Goal: Information Seeking & Learning: Find specific fact

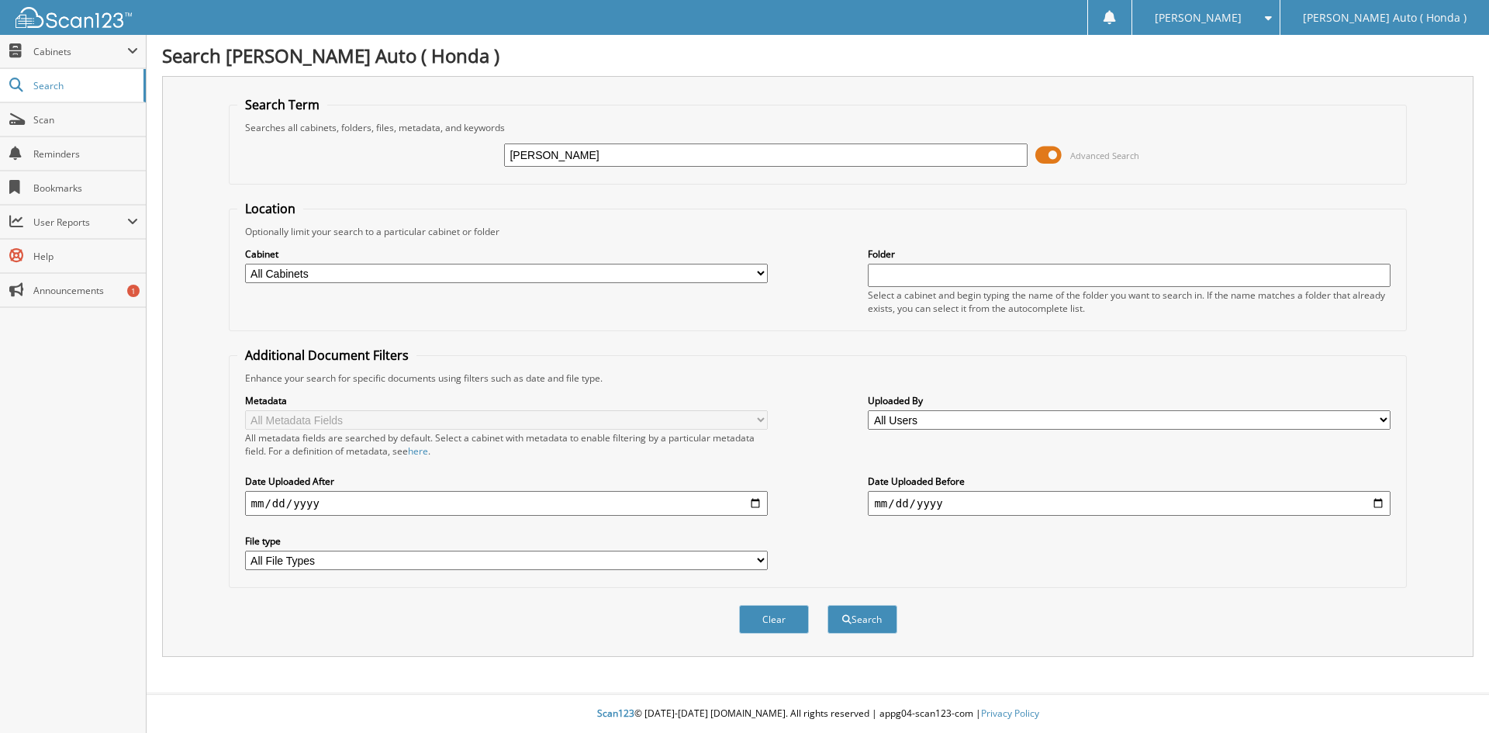
type input "[PERSON_NAME]"
click at [827, 605] on button "Search" at bounding box center [862, 619] width 70 height 29
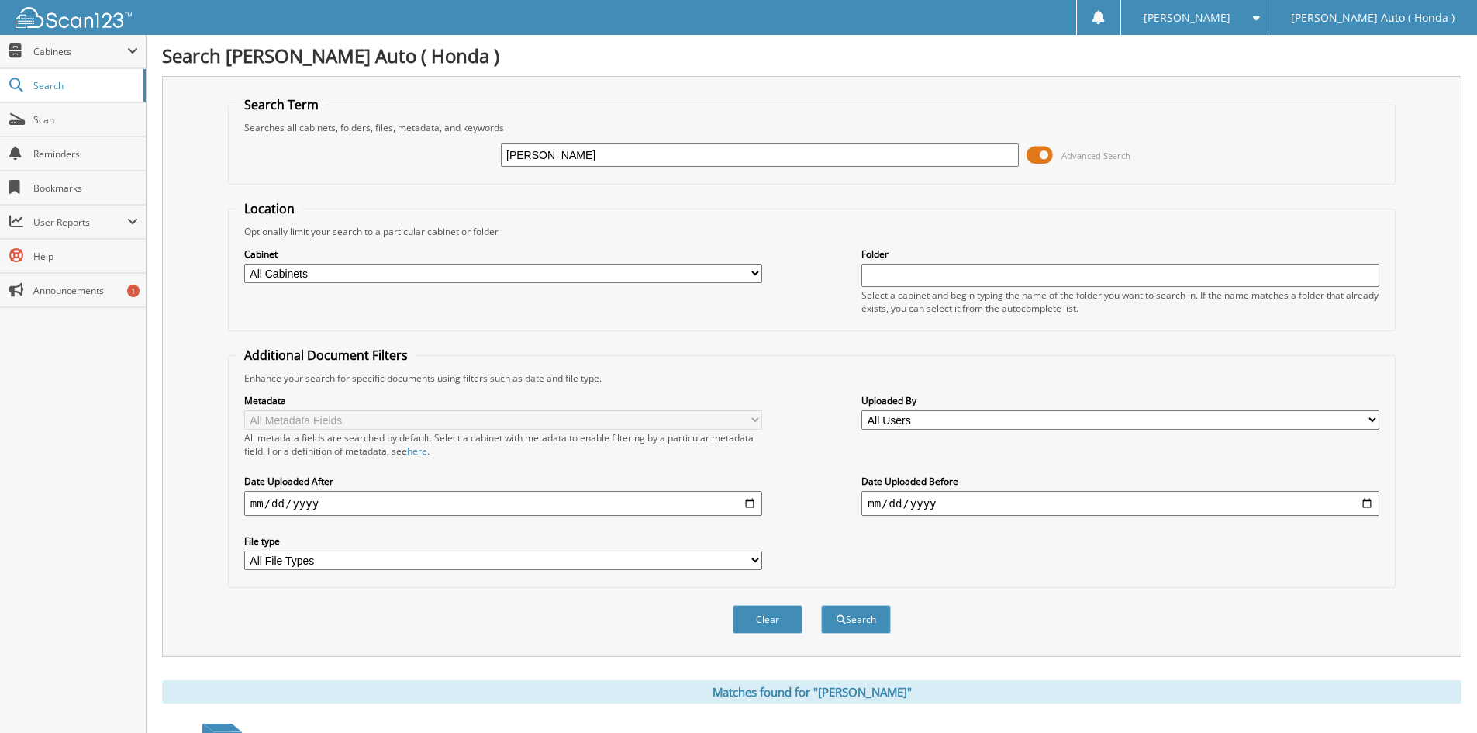
click at [364, 499] on input "date" at bounding box center [503, 503] width 518 height 25
type input "[DATE]"
click at [847, 617] on button "Search" at bounding box center [856, 619] width 70 height 29
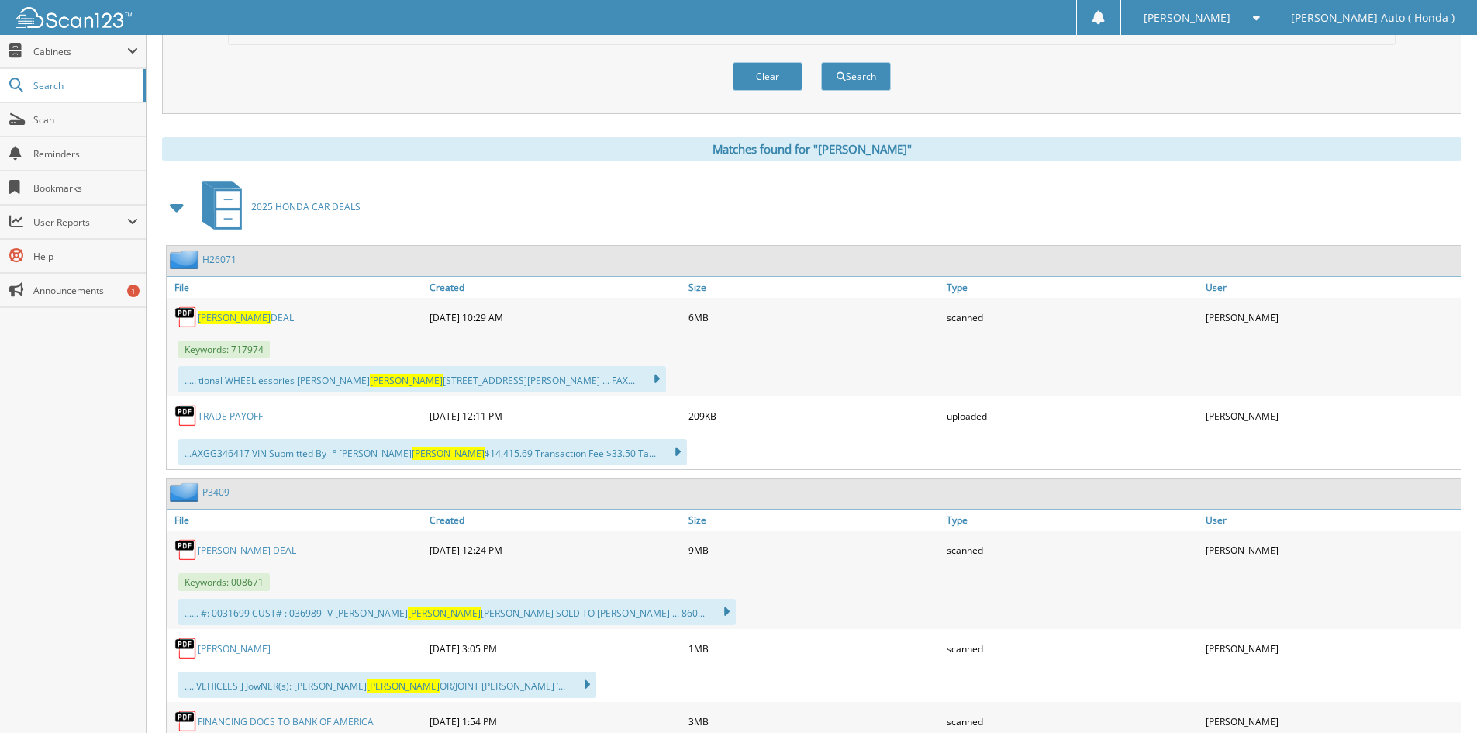
click at [227, 316] on span "[PERSON_NAME]" at bounding box center [234, 317] width 73 height 13
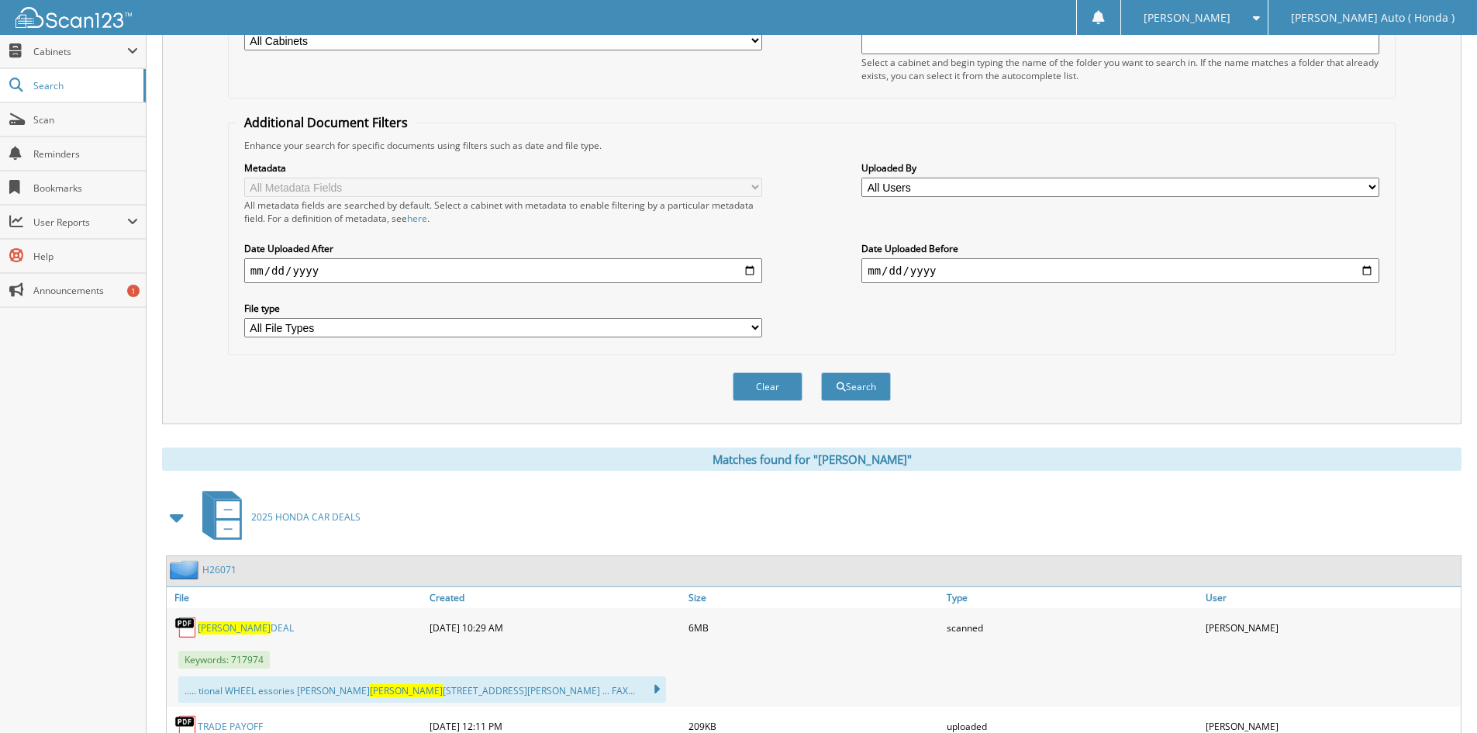
scroll to position [0, 0]
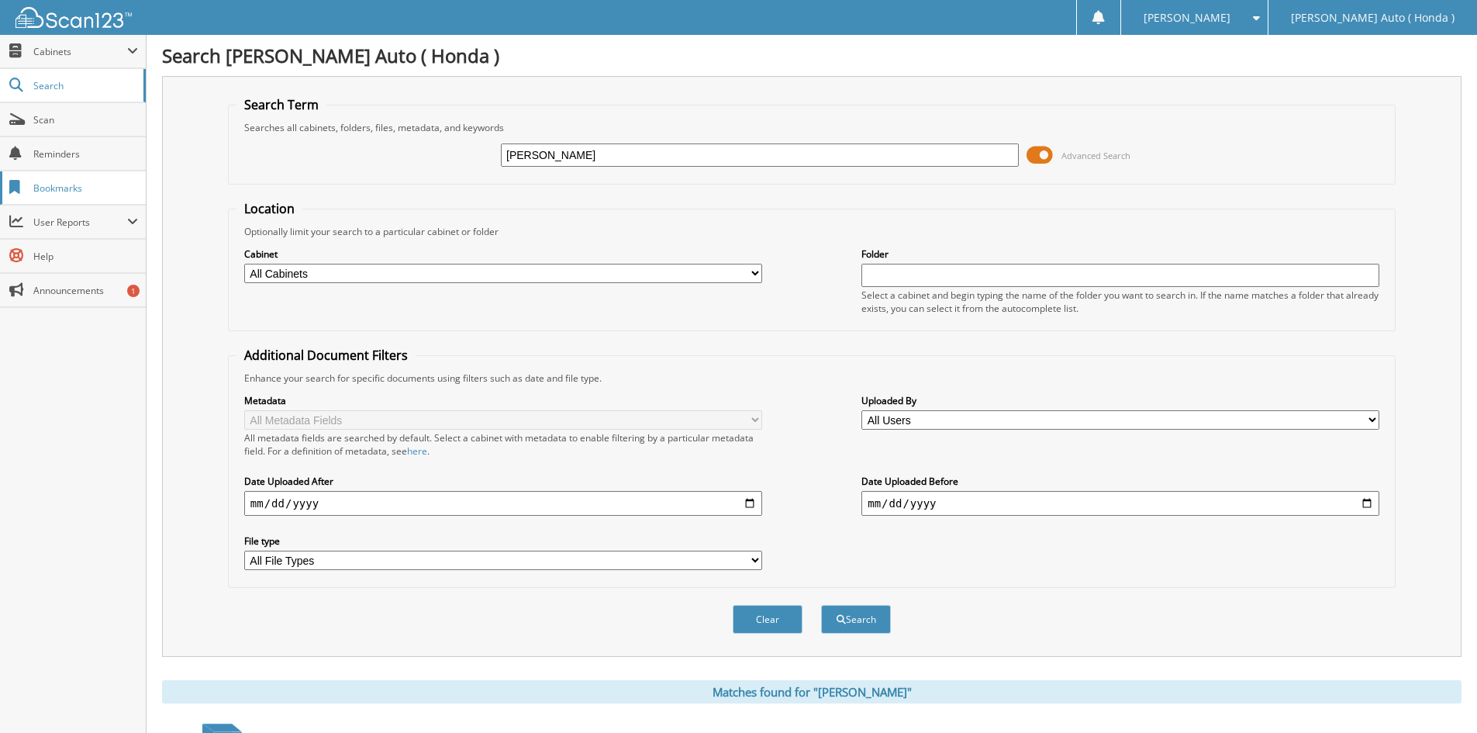
drag, startPoint x: 419, startPoint y: 146, endPoint x: 0, endPoint y: 193, distance: 421.4
type input "consolini"
click at [821, 605] on button "Search" at bounding box center [856, 619] width 70 height 29
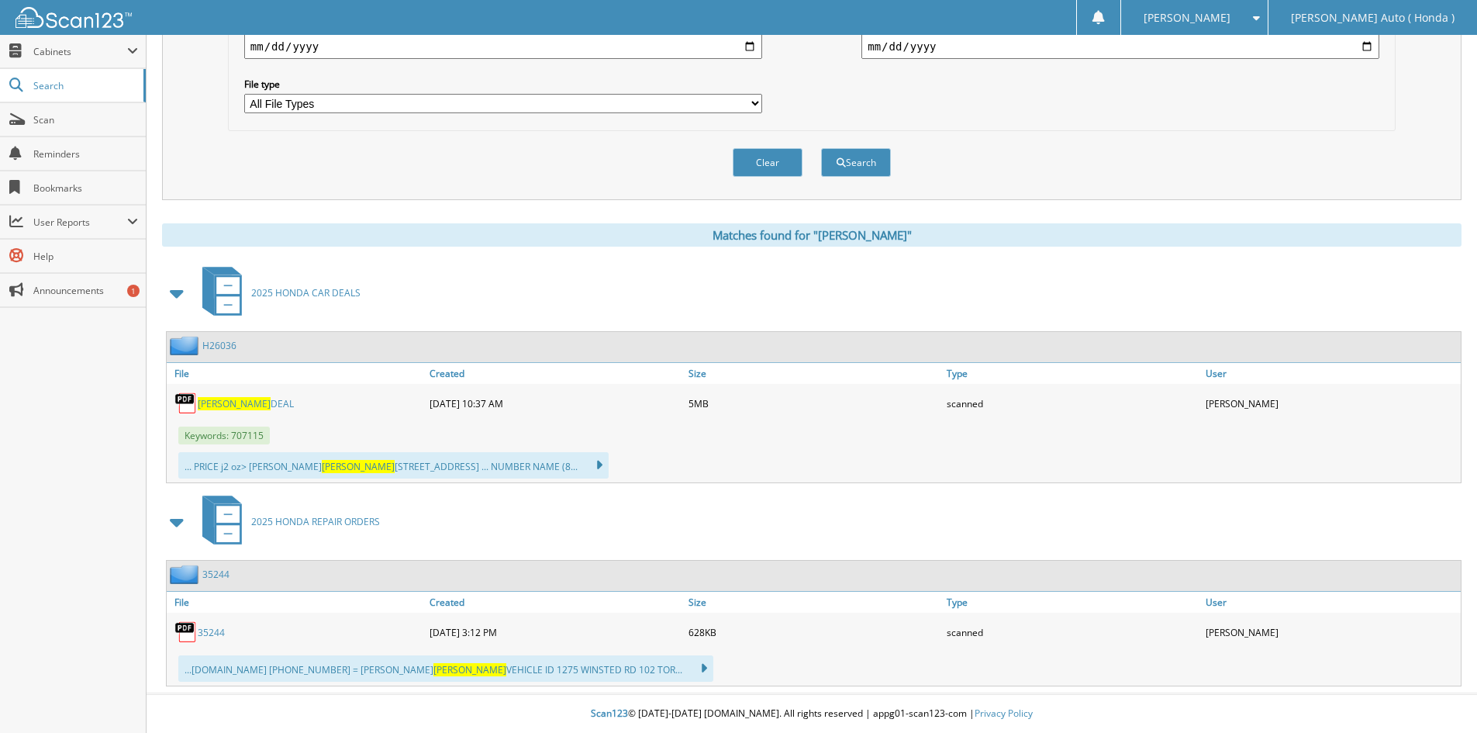
click at [259, 399] on link "CONSOLINI DEAL" at bounding box center [246, 403] width 96 height 13
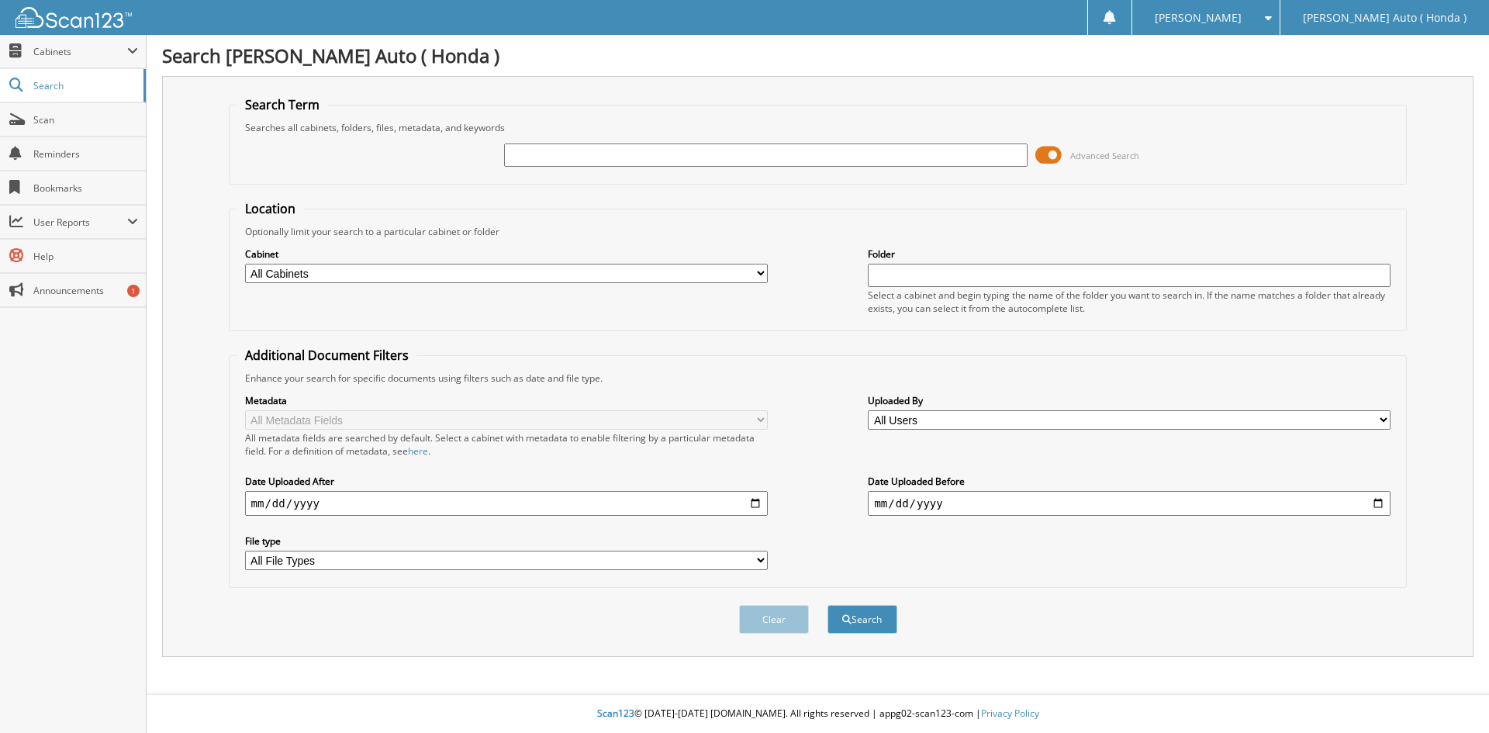
click at [255, 509] on input "date" at bounding box center [506, 503] width 523 height 25
type input "[DATE]"
drag, startPoint x: 568, startPoint y: 163, endPoint x: 572, endPoint y: 176, distance: 13.7
click at [572, 176] on fieldset "Search Term Searches all cabinets, folders, files, metadata, and keywords Advan…" at bounding box center [818, 140] width 1179 height 88
drag, startPoint x: 575, startPoint y: 155, endPoint x: 48, endPoint y: 140, distance: 526.8
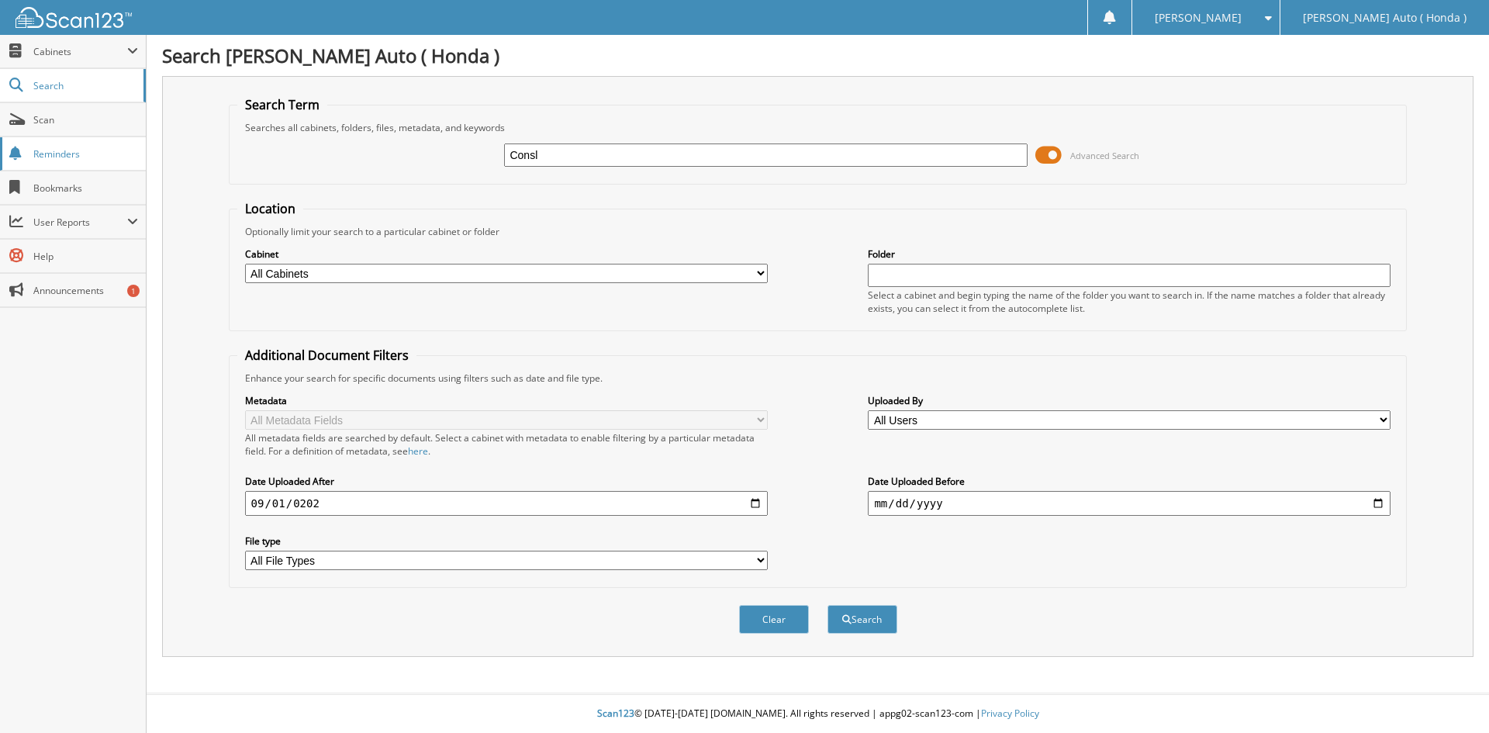
click at [96, 135] on body "Sam L. Settings Logout Sullivan Auto ( Honda ) Close Cabinets My Company Email …" at bounding box center [744, 366] width 1489 height 733
type input "Bernard"
click at [827, 605] on button "Search" at bounding box center [862, 619] width 70 height 29
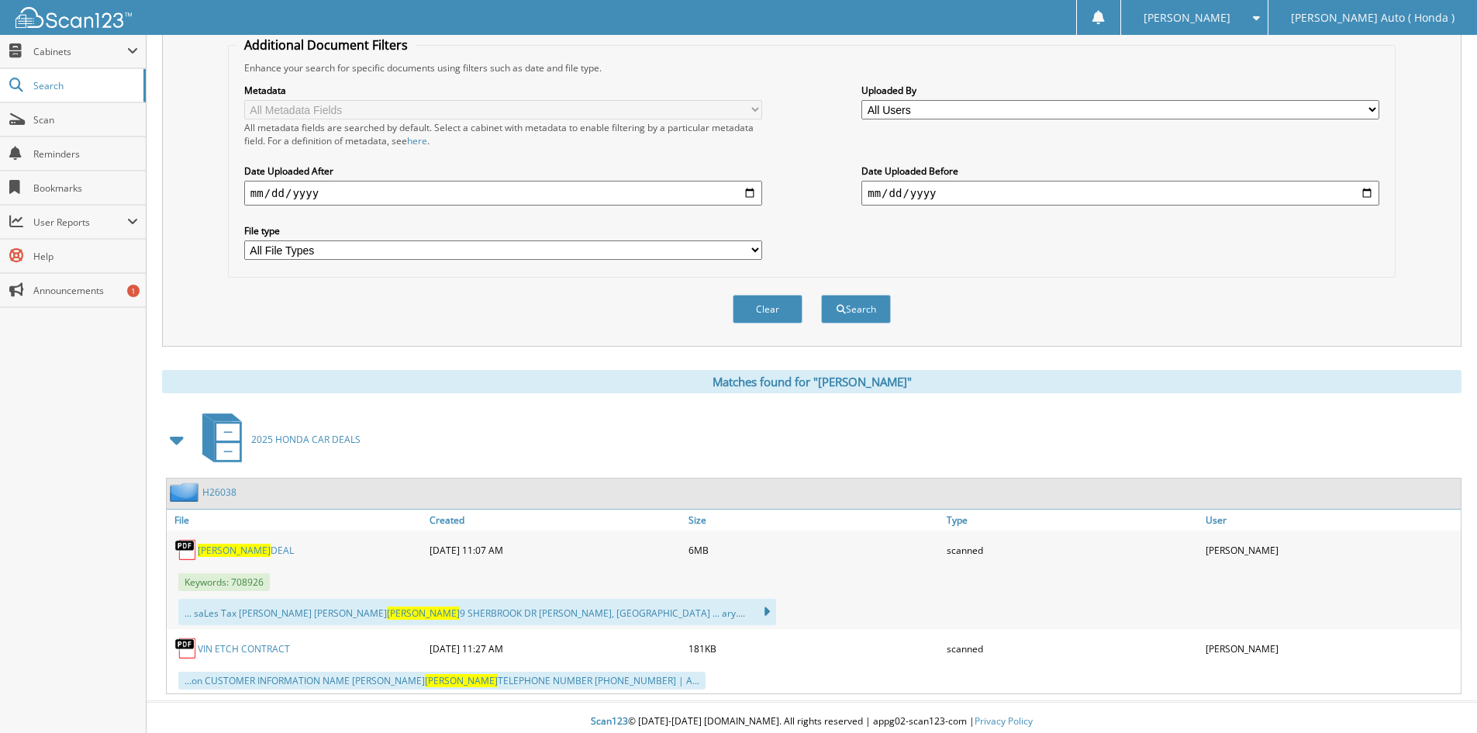
scroll to position [319, 0]
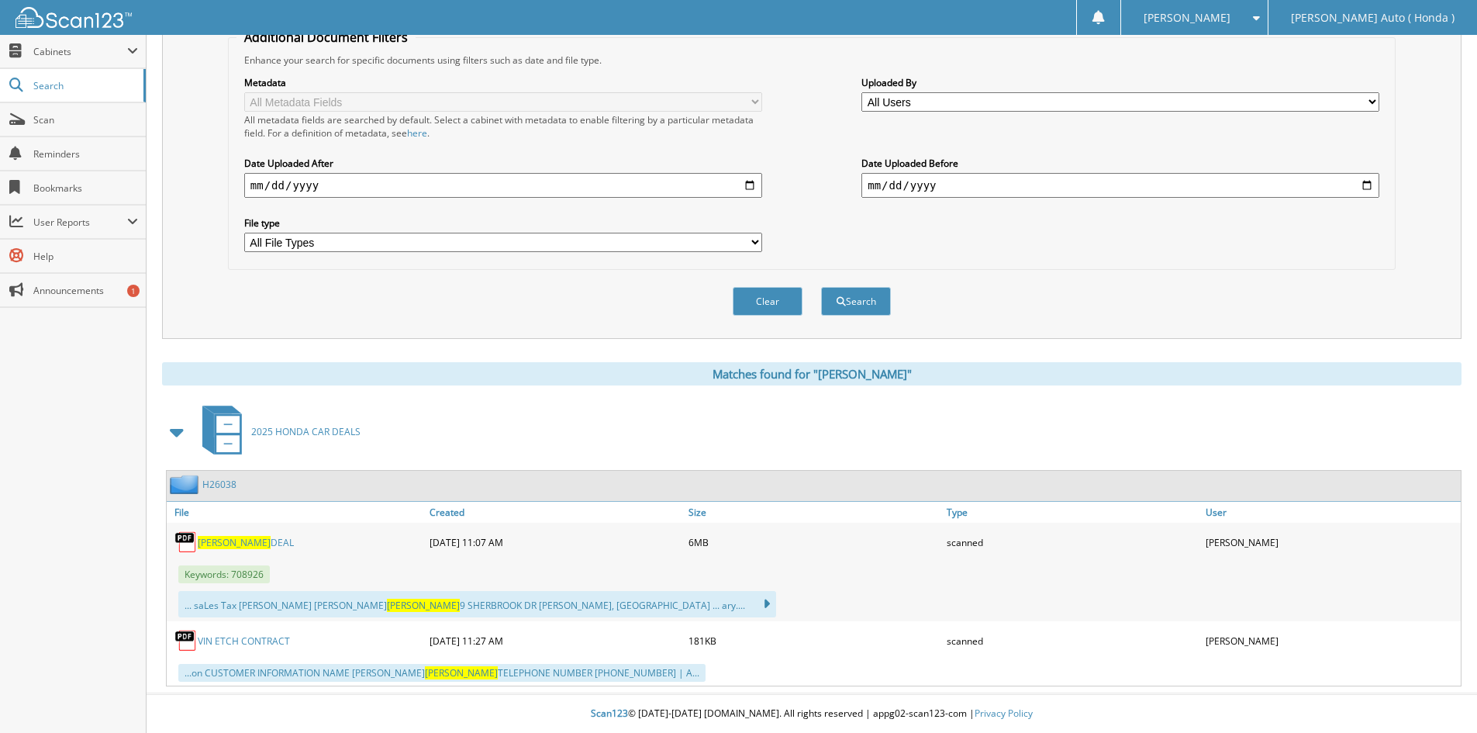
click at [257, 534] on div "BERNARD DEAL" at bounding box center [296, 542] width 259 height 31
click at [252, 545] on link "BERNARD DEAL" at bounding box center [246, 542] width 96 height 13
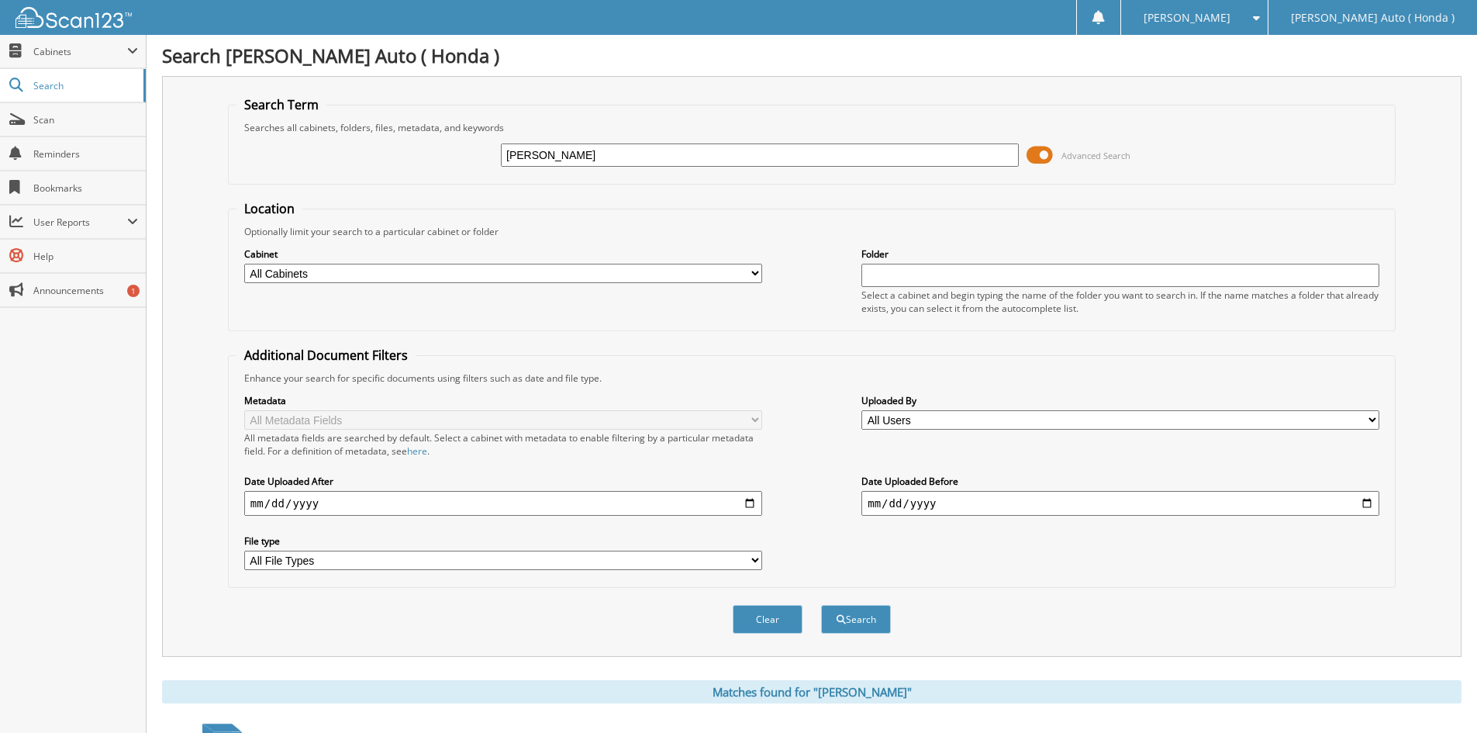
drag, startPoint x: 489, startPoint y: 132, endPoint x: 185, endPoint y: 126, distance: 304.0
click at [185, 125] on div "Search Term Searches all cabinets, folders, files, metadata, and keywords Berna…" at bounding box center [812, 366] width 1300 height 581
type input "Hall"
click at [821, 605] on button "Search" at bounding box center [856, 619] width 70 height 29
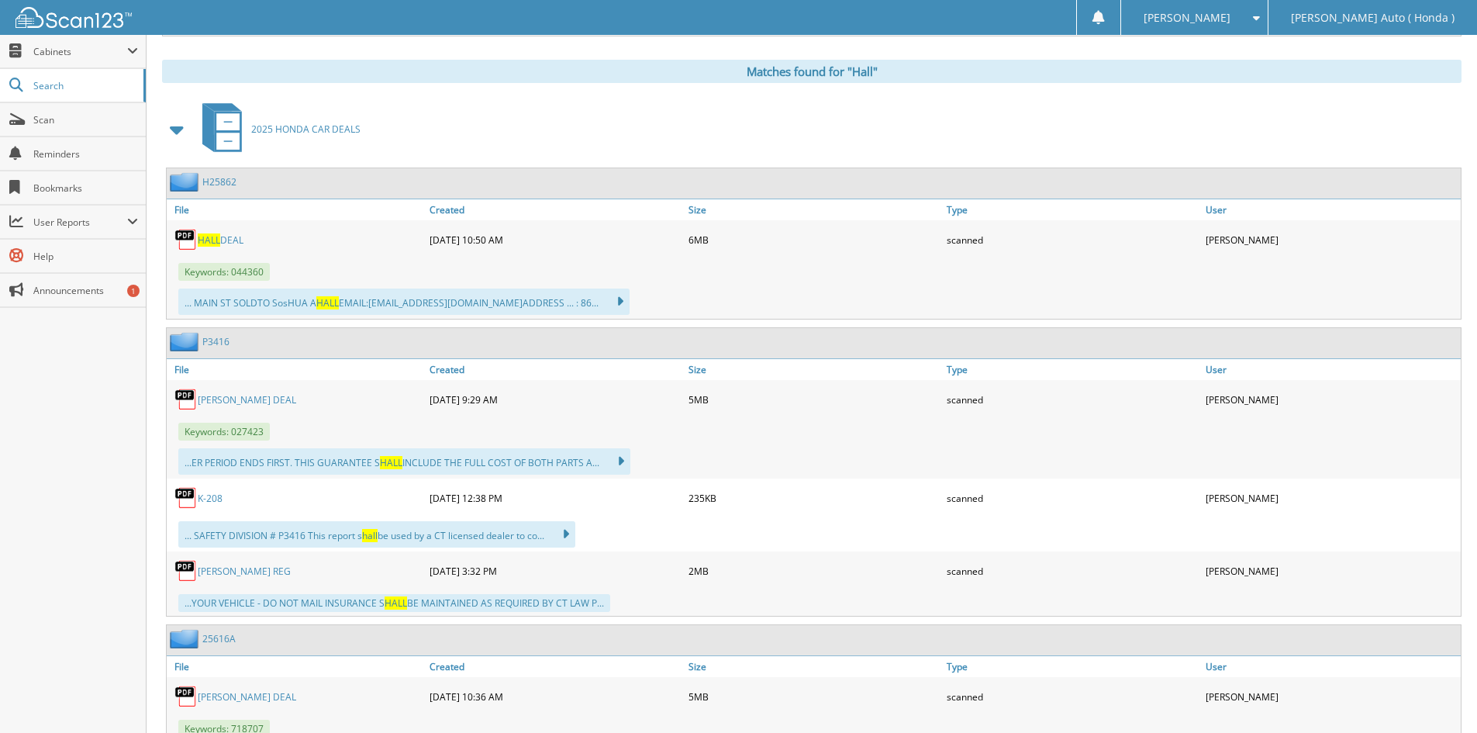
click at [230, 241] on link "HALL DEAL" at bounding box center [221, 239] width 46 height 13
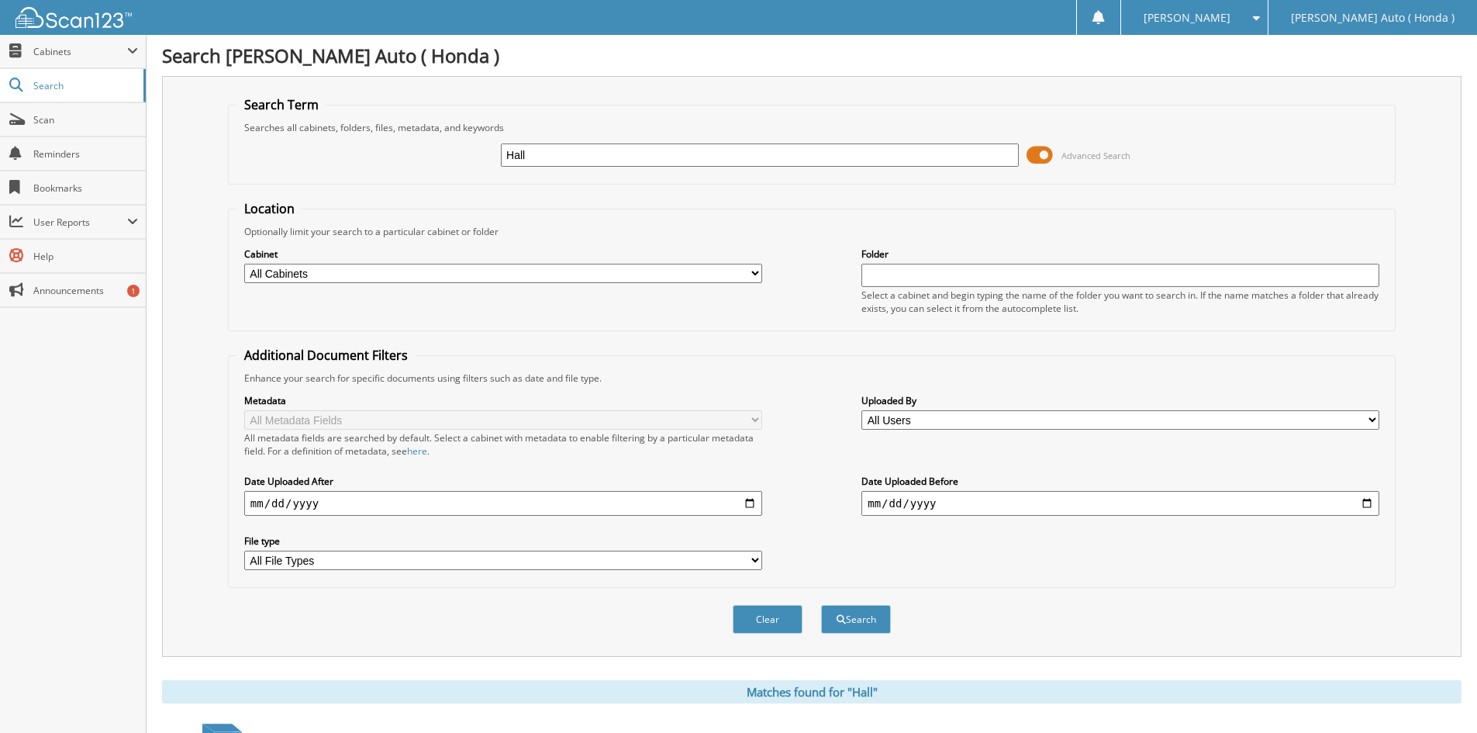
drag, startPoint x: 588, startPoint y: 143, endPoint x: 435, endPoint y: 137, distance: 152.9
click at [435, 137] on div "Hall Advanced Search" at bounding box center [812, 155] width 1151 height 42
drag, startPoint x: 363, startPoint y: 141, endPoint x: 283, endPoint y: 125, distance: 81.5
click at [284, 126] on fieldset "Search Term Searches all cabinets, folders, files, metadata, and keywords Hall …" at bounding box center [812, 140] width 1168 height 88
paste input "Gorakhiya"
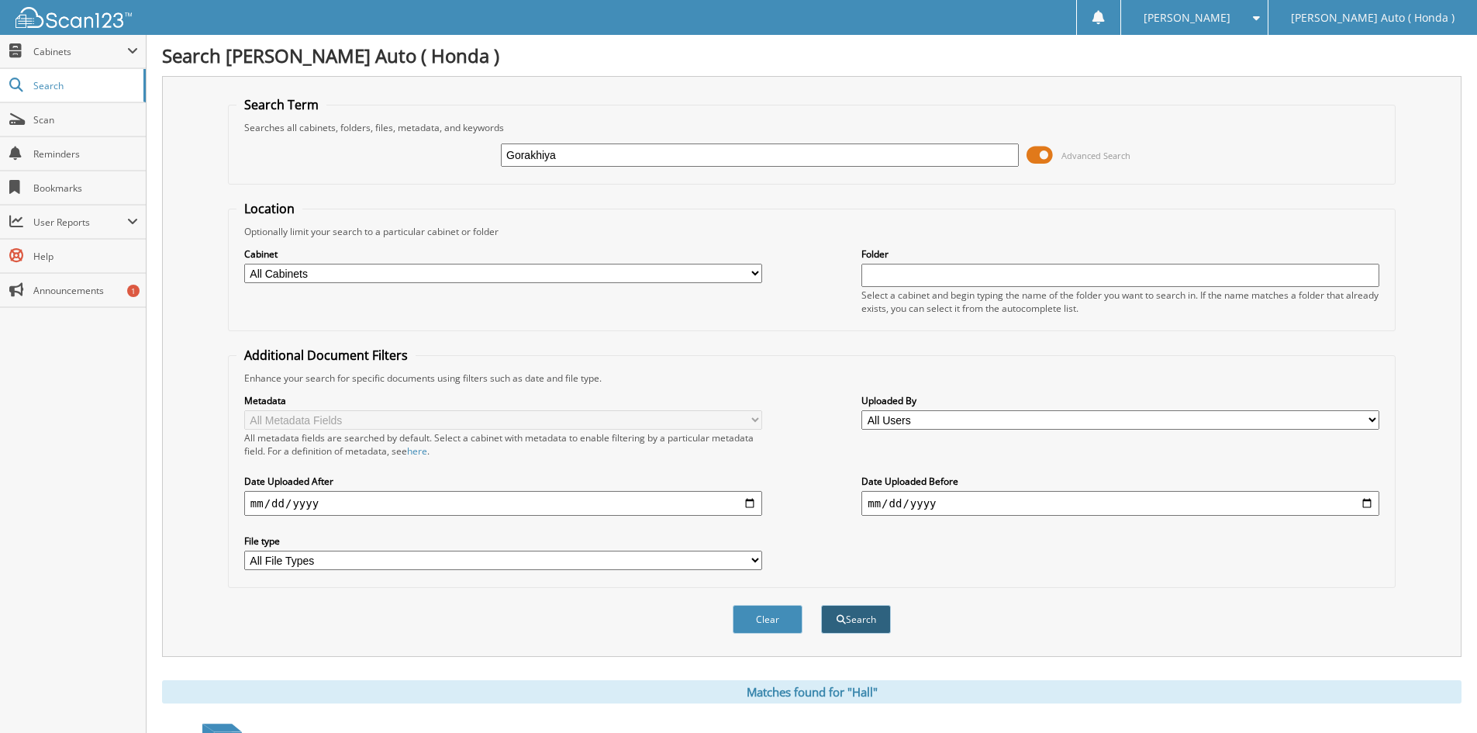
type input "Gorakhiya"
click at [848, 623] on button "Search" at bounding box center [856, 619] width 70 height 29
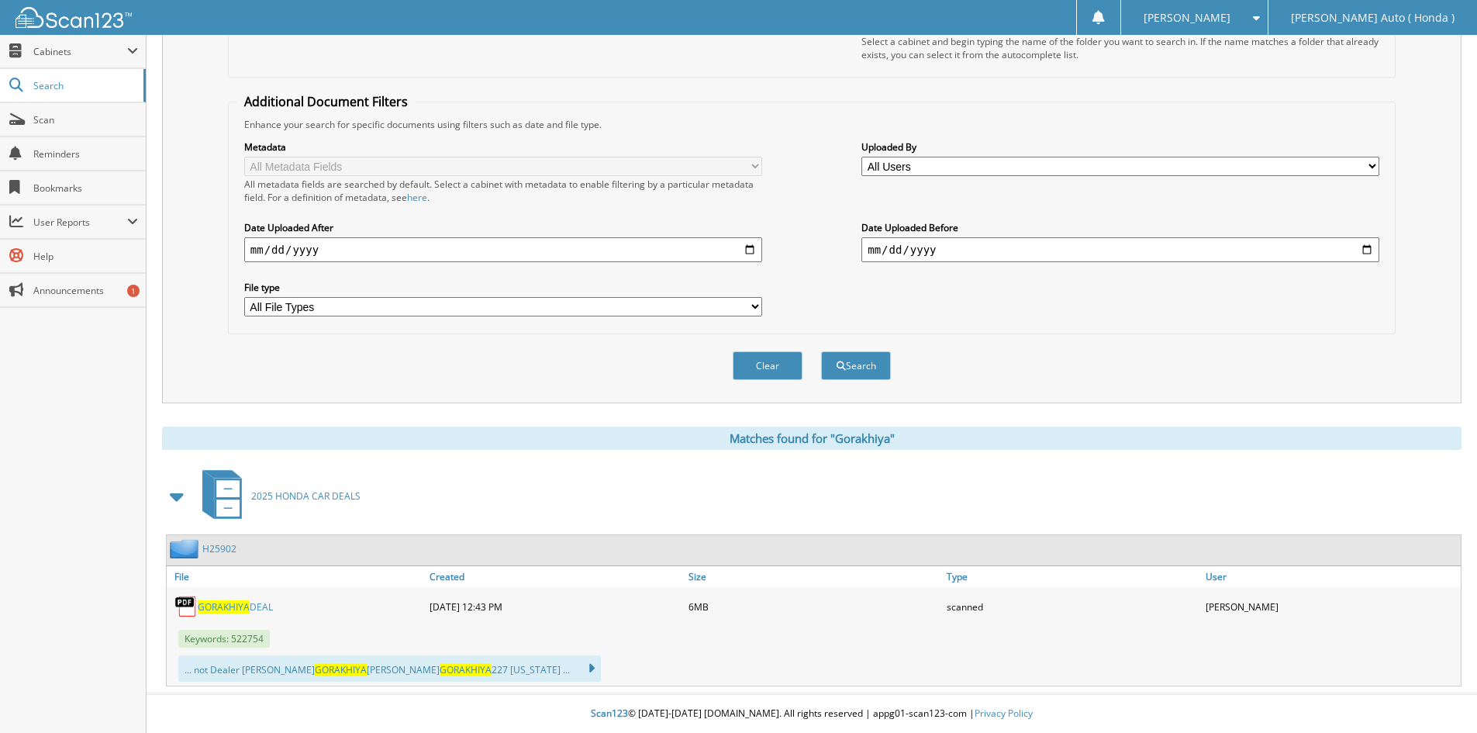
click at [265, 606] on link "GORAKHIYA DEAL" at bounding box center [235, 606] width 75 height 13
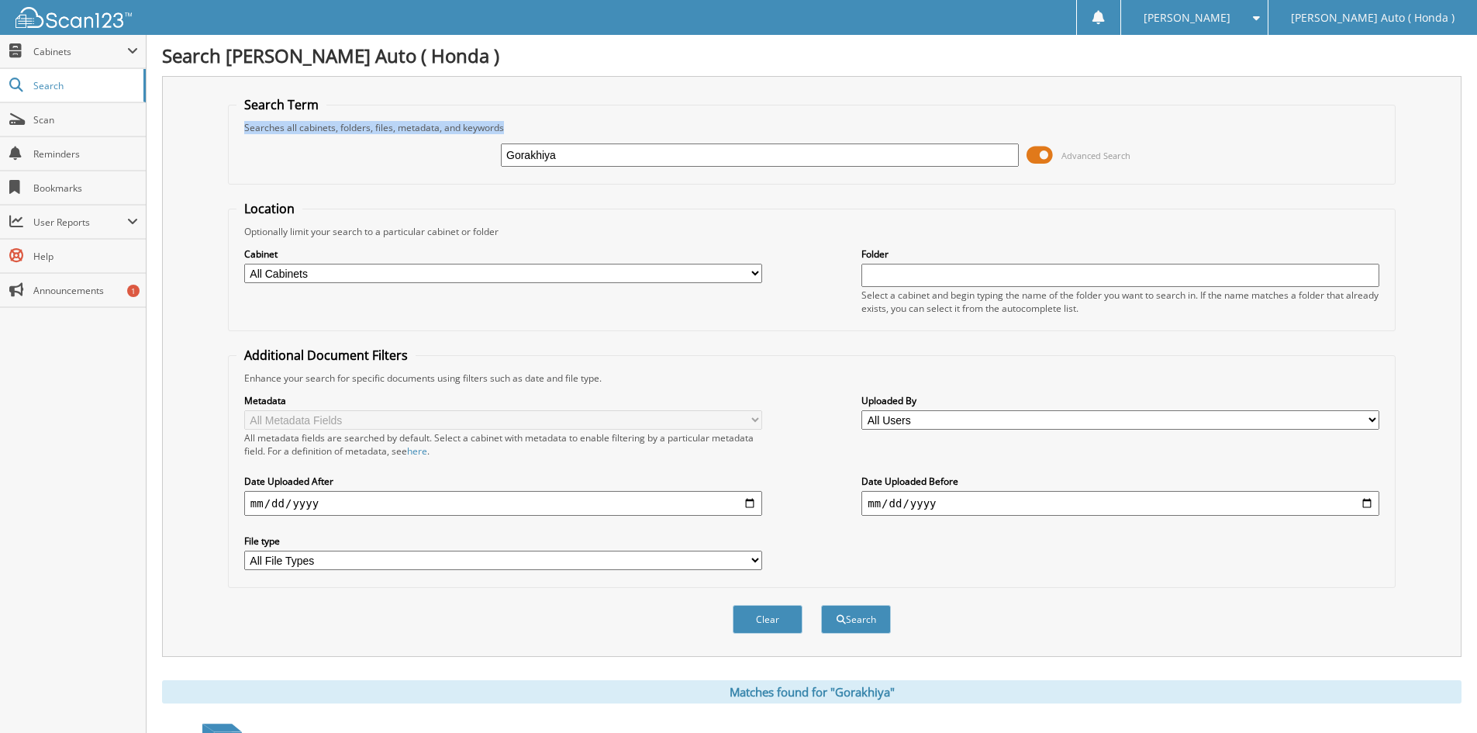
drag, startPoint x: 694, startPoint y: 140, endPoint x: 345, endPoint y: 112, distance: 350.1
click at [331, 110] on fieldset "Search Term Searches all cabinets, folders, files, metadata, and keywords Gorak…" at bounding box center [812, 140] width 1168 height 88
drag, startPoint x: 585, startPoint y: 160, endPoint x: 0, endPoint y: 147, distance: 584.8
click at [22, 143] on body "Sam L. Settings Logout Sullivan Auto ( Honda ) Close Cabinets My Company Email …" at bounding box center [738, 493] width 1477 height 986
type input "[PERSON_NAME]"
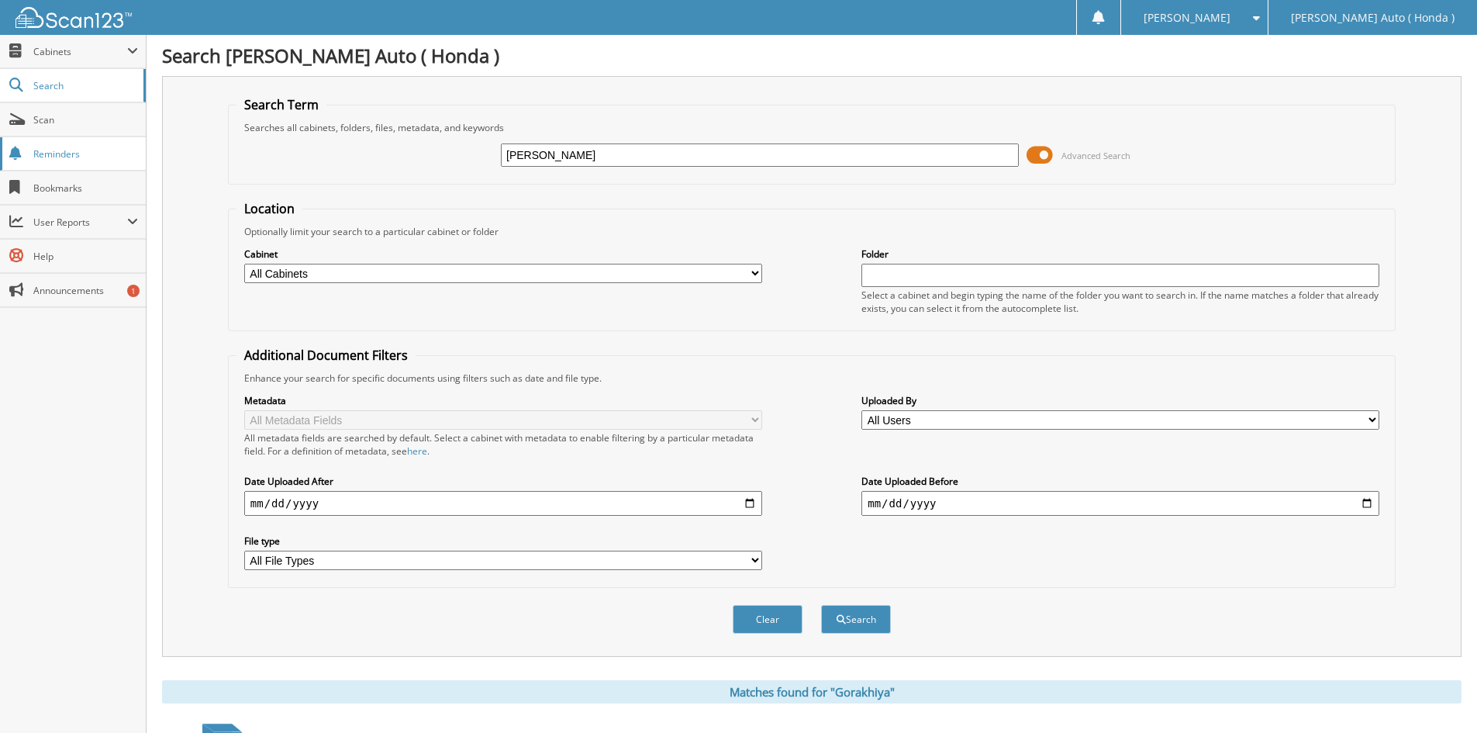
click at [821, 605] on button "Search" at bounding box center [856, 619] width 70 height 29
